Goal: Task Accomplishment & Management: Manage account settings

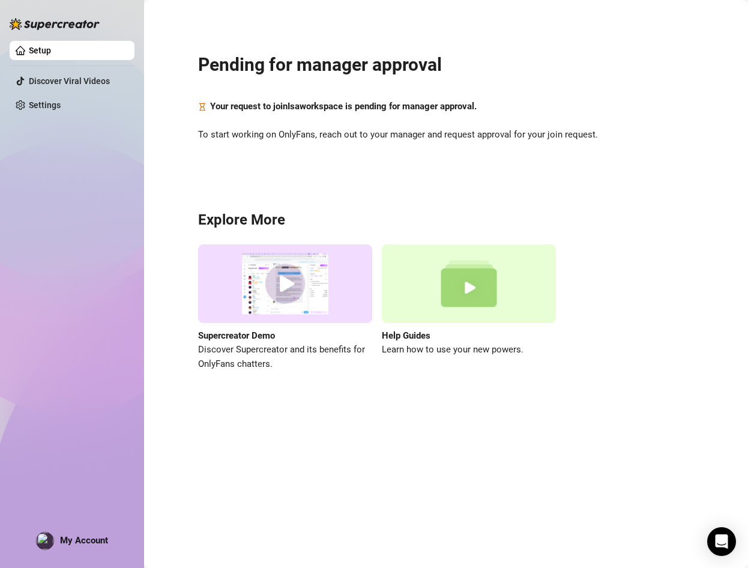
click at [325, 455] on main "Pending for manager approval Your request to join [PERSON_NAME] workspace is pe…" at bounding box center [446, 284] width 604 height 568
click at [512, 382] on div "Pending for manager approval Your request to join [PERSON_NAME] workspace is pe…" at bounding box center [446, 204] width 580 height 392
click at [663, 18] on div "Pending for manager approval Your request to join [PERSON_NAME] workspace is pe…" at bounding box center [446, 204] width 580 height 392
click at [462, 146] on div "Pending for manager approval Your request to join Isa workspace is pending for …" at bounding box center [446, 204] width 580 height 392
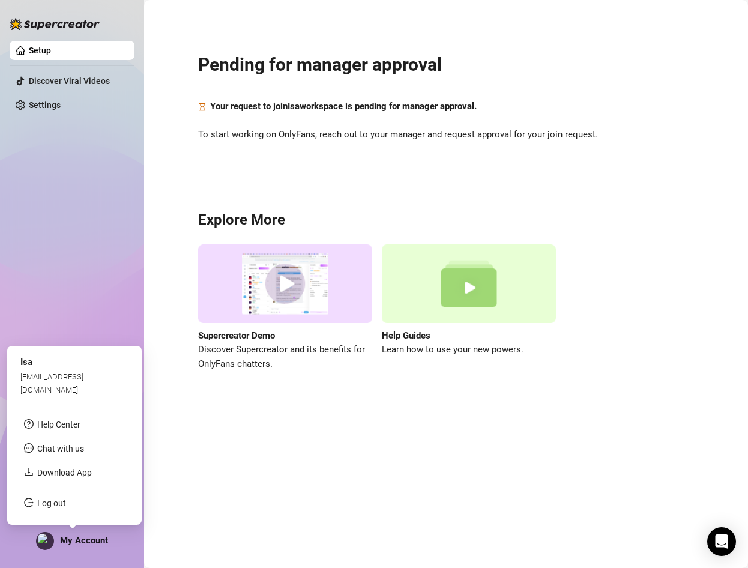
click at [80, 545] on span "My Account" at bounding box center [84, 540] width 48 height 11
click at [49, 508] on link "Log out" at bounding box center [51, 503] width 29 height 10
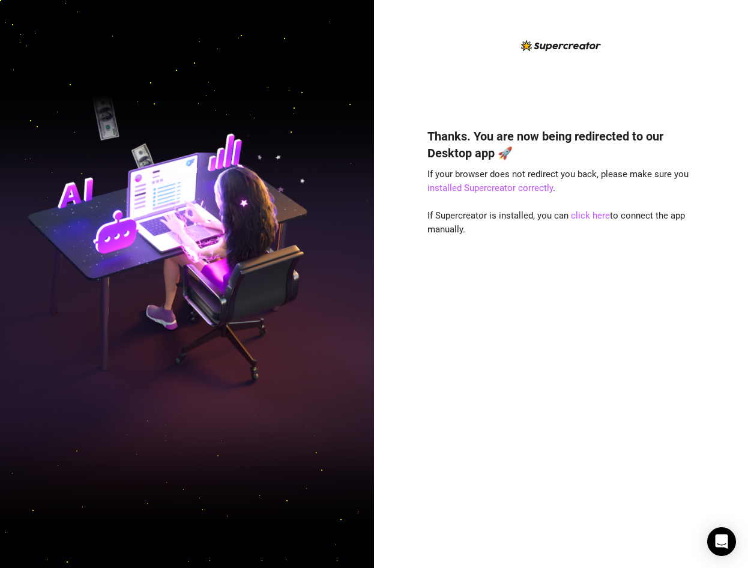
click at [431, 343] on div "Thanks. You are now being redirected to our Desktop app 🚀 If your browser does …" at bounding box center [561, 330] width 268 height 437
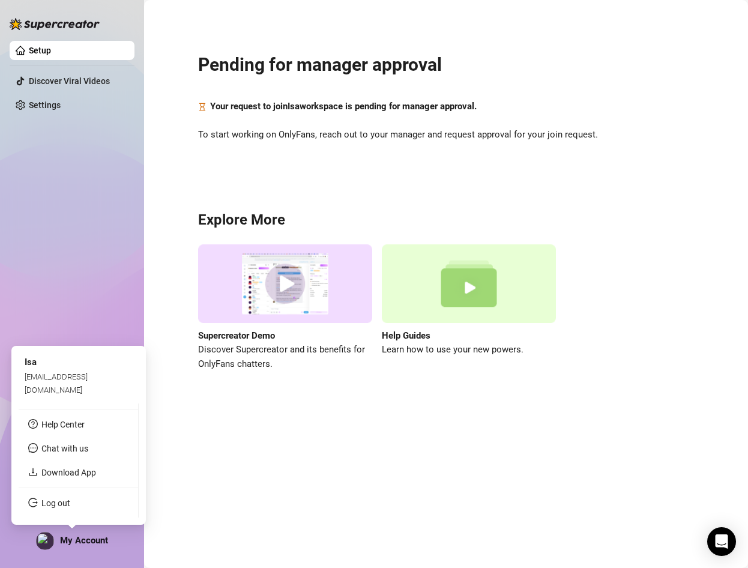
click at [95, 546] on div "My Account" at bounding box center [72, 541] width 72 height 18
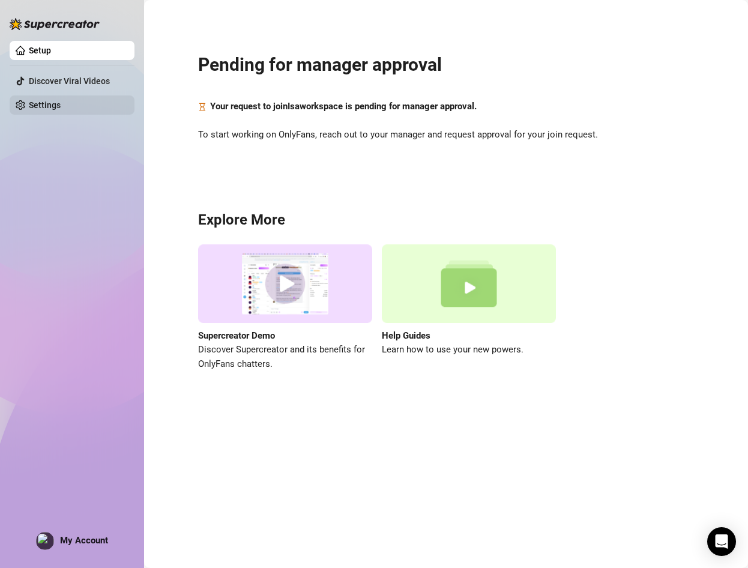
click at [38, 110] on link "Settings" at bounding box center [45, 105] width 32 height 10
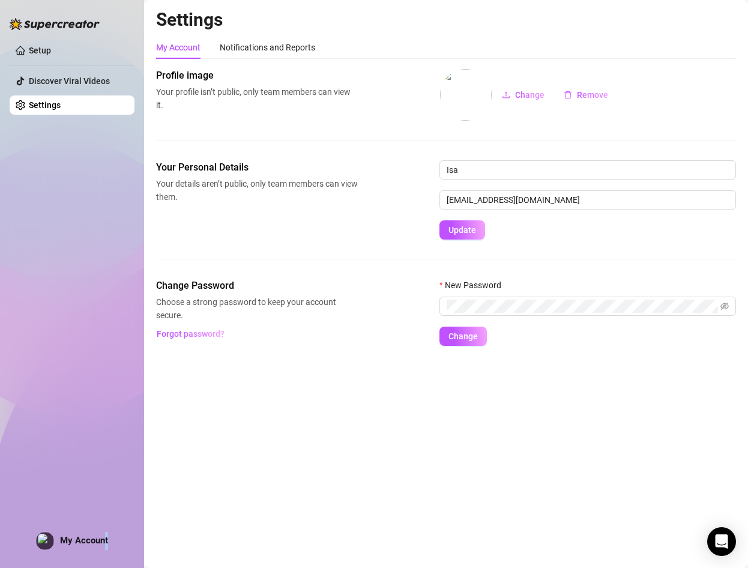
click at [107, 543] on span "My Account" at bounding box center [84, 540] width 48 height 11
drag, startPoint x: 107, startPoint y: 543, endPoint x: 381, endPoint y: 443, distance: 291.9
click at [368, 454] on main "Settings My Account Notifications and Reports Profile image Your profile isn’t …" at bounding box center [446, 284] width 604 height 568
click at [46, 52] on link "Setup" at bounding box center [40, 51] width 22 height 10
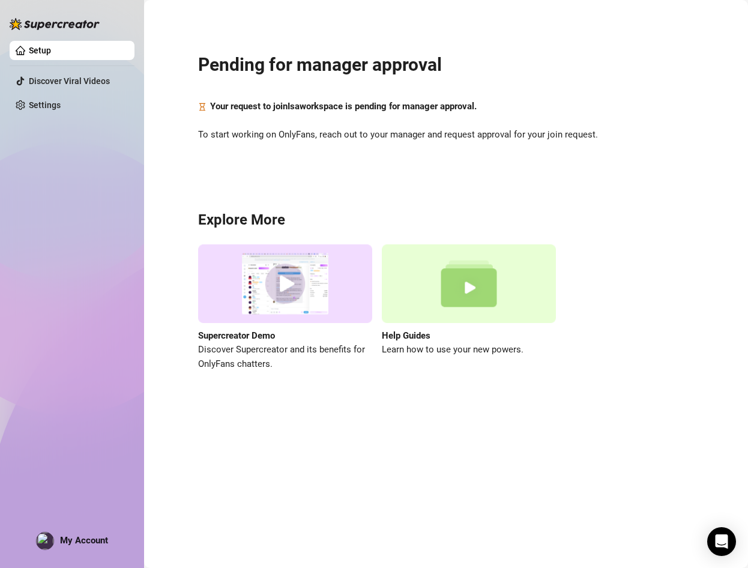
click at [434, 433] on main "Pending for manager approval Your request to join [PERSON_NAME] workspace is pe…" at bounding box center [446, 284] width 604 height 568
click at [437, 118] on div "Pending for manager approval Your request to join [PERSON_NAME] workspace is pe…" at bounding box center [446, 204] width 580 height 392
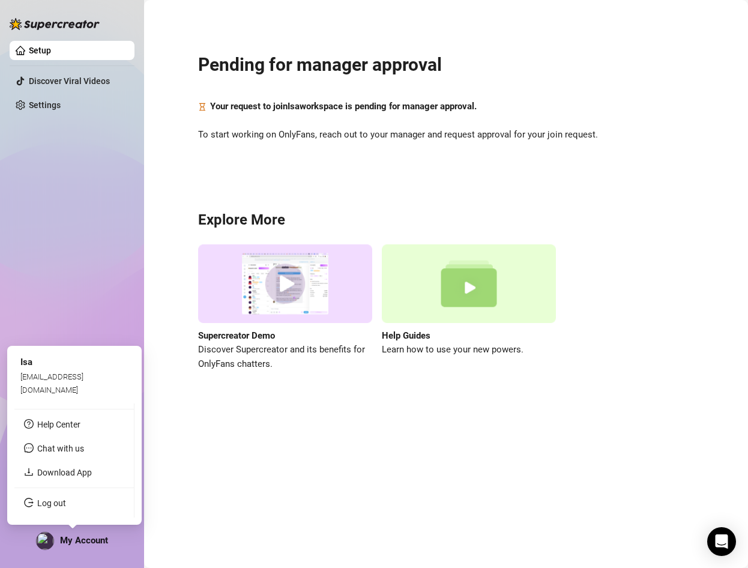
click at [81, 544] on span "My Account" at bounding box center [84, 540] width 48 height 11
click at [65, 508] on link "Log out" at bounding box center [51, 503] width 29 height 10
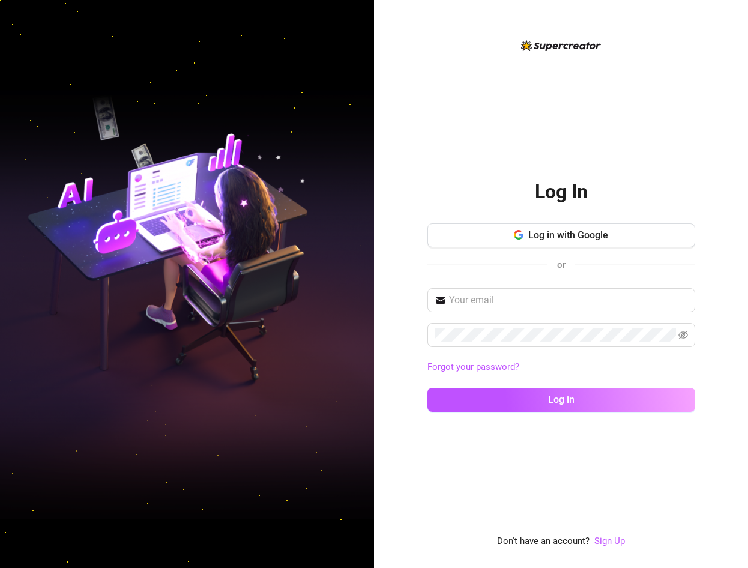
drag, startPoint x: 481, startPoint y: 267, endPoint x: 526, endPoint y: 274, distance: 46.2
click at [481, 267] on div "or" at bounding box center [561, 265] width 268 height 16
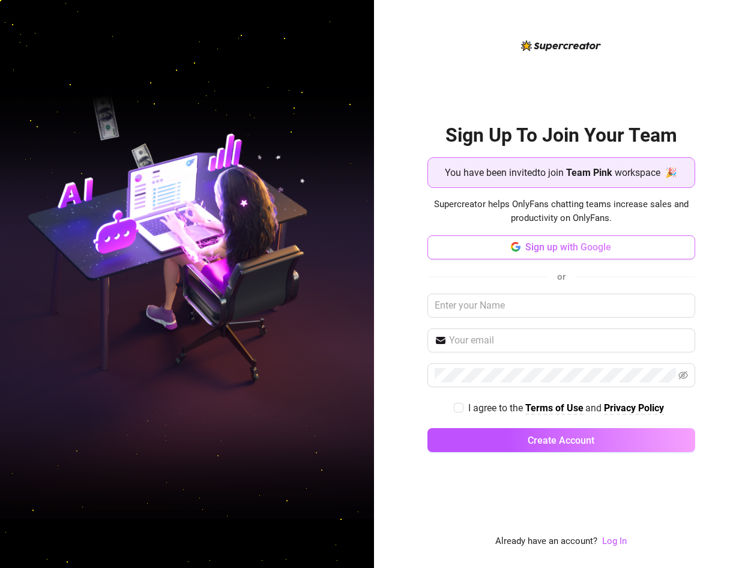
click at [568, 248] on span "Sign up with Google" at bounding box center [568, 246] width 86 height 11
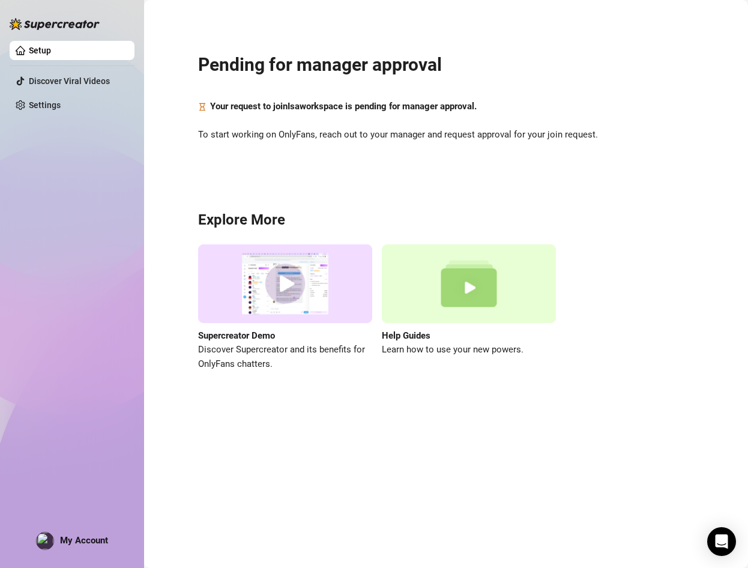
click at [89, 537] on span "My Account" at bounding box center [84, 540] width 48 height 11
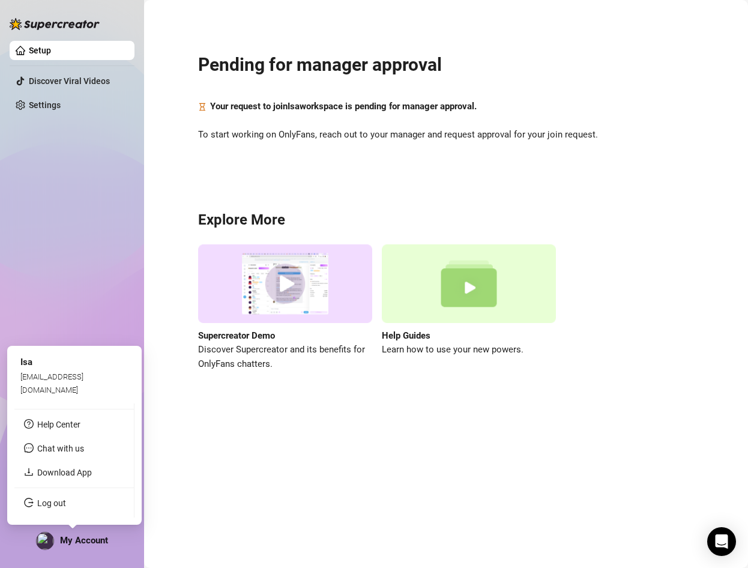
click at [98, 541] on span "My Account" at bounding box center [84, 540] width 48 height 11
click at [355, 453] on main "Pending for manager approval Your request to join Isa workspace is pending for …" at bounding box center [446, 284] width 604 height 568
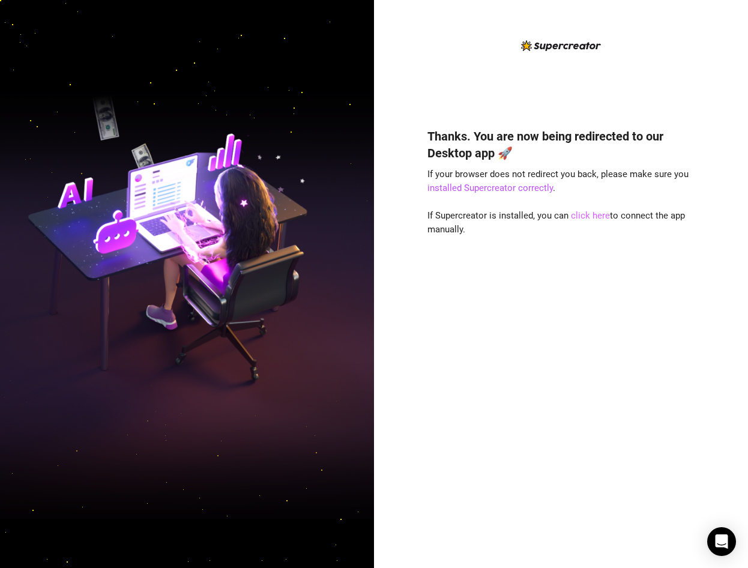
click at [583, 218] on link "click here" at bounding box center [590, 215] width 39 height 11
click at [579, 214] on link "click here" at bounding box center [590, 215] width 39 height 11
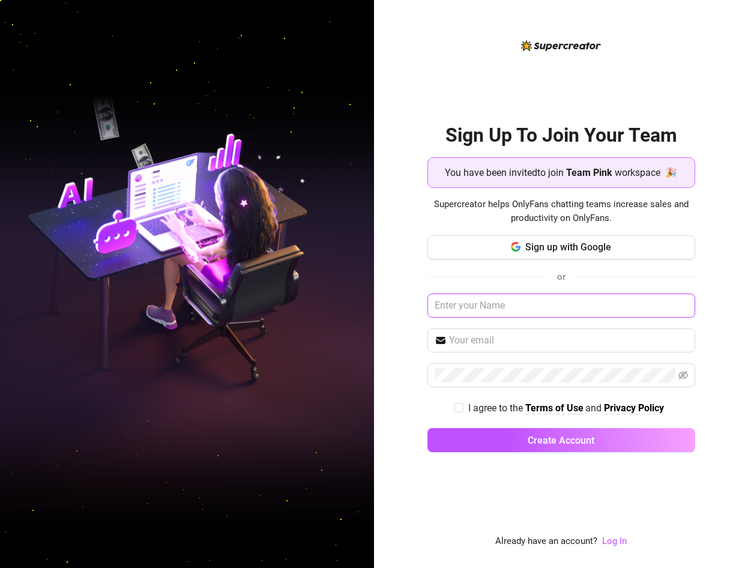
click at [496, 306] on input "text" at bounding box center [561, 305] width 268 height 24
click at [562, 248] on span "Sign up with Google" at bounding box center [568, 246] width 86 height 11
